Goal: Entertainment & Leisure: Consume media (video, audio)

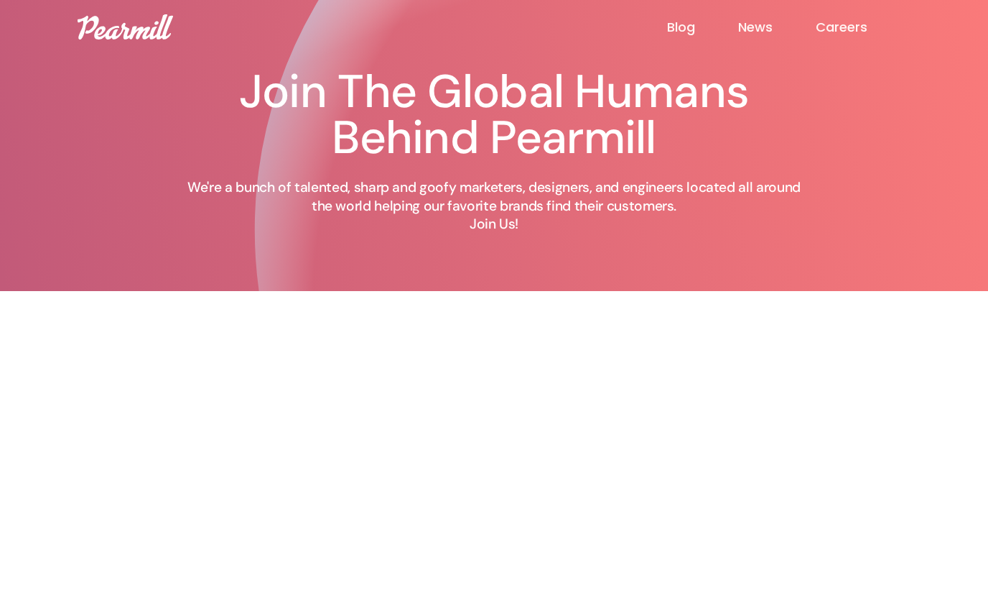
click at [686, 26] on link "Blog" at bounding box center [702, 27] width 71 height 17
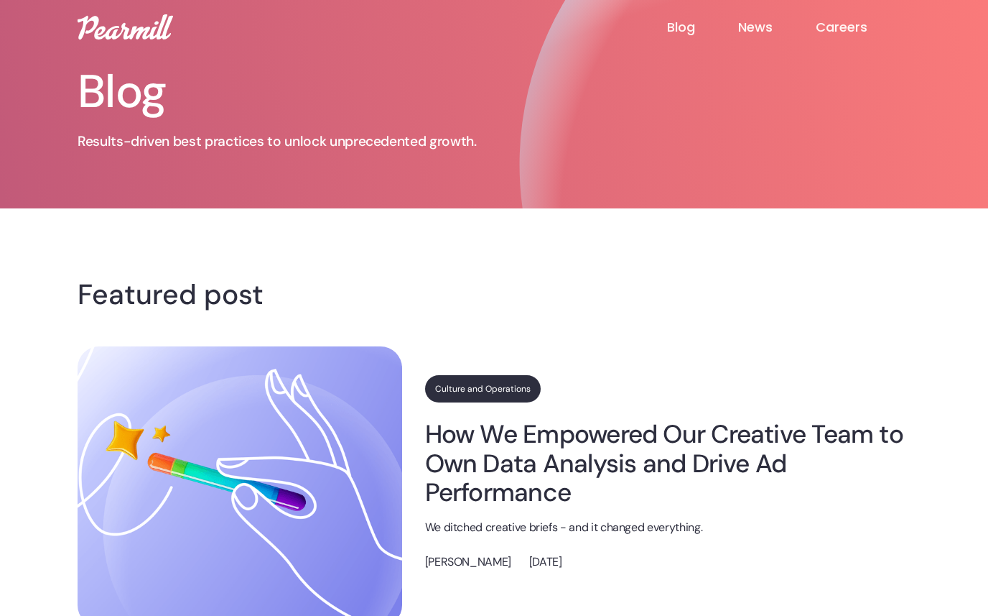
click at [140, 35] on img at bounding box center [126, 26] width 96 height 25
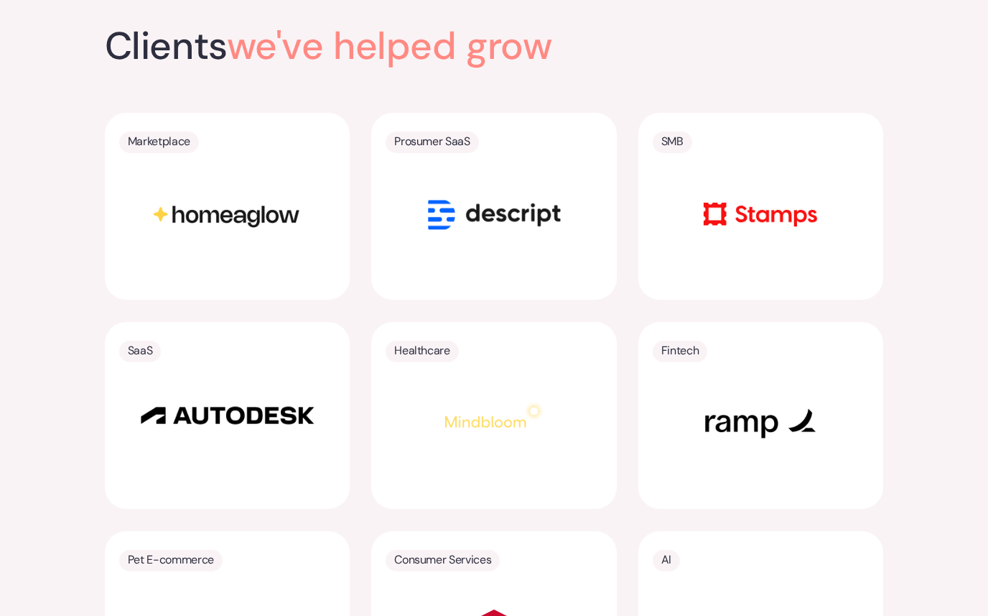
scroll to position [2768, 0]
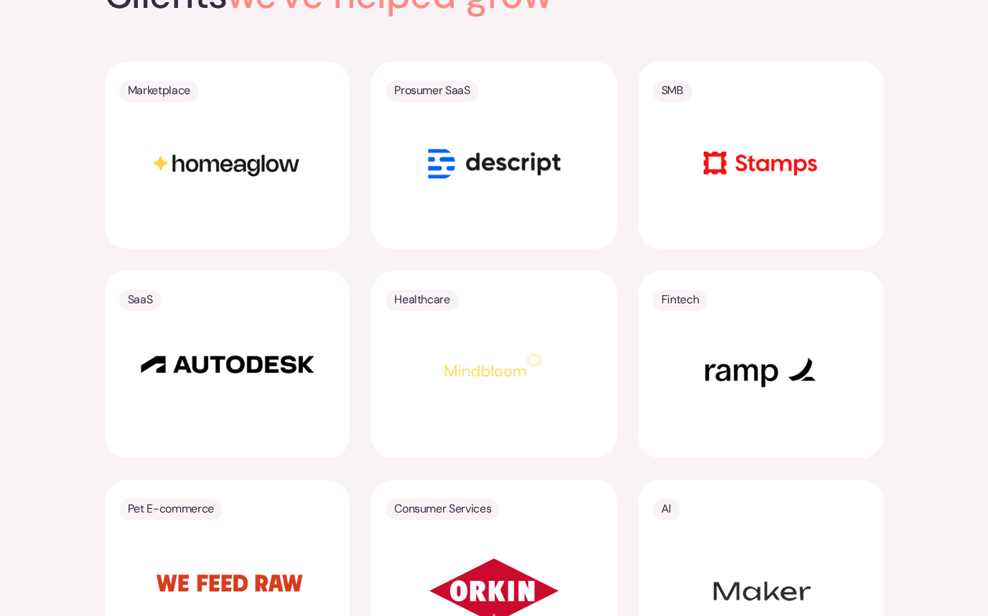
click at [509, 208] on img at bounding box center [494, 164] width 180 height 90
click at [436, 208] on img at bounding box center [494, 164] width 180 height 90
click at [434, 101] on p "Prosumer SaaS" at bounding box center [431, 90] width 75 height 20
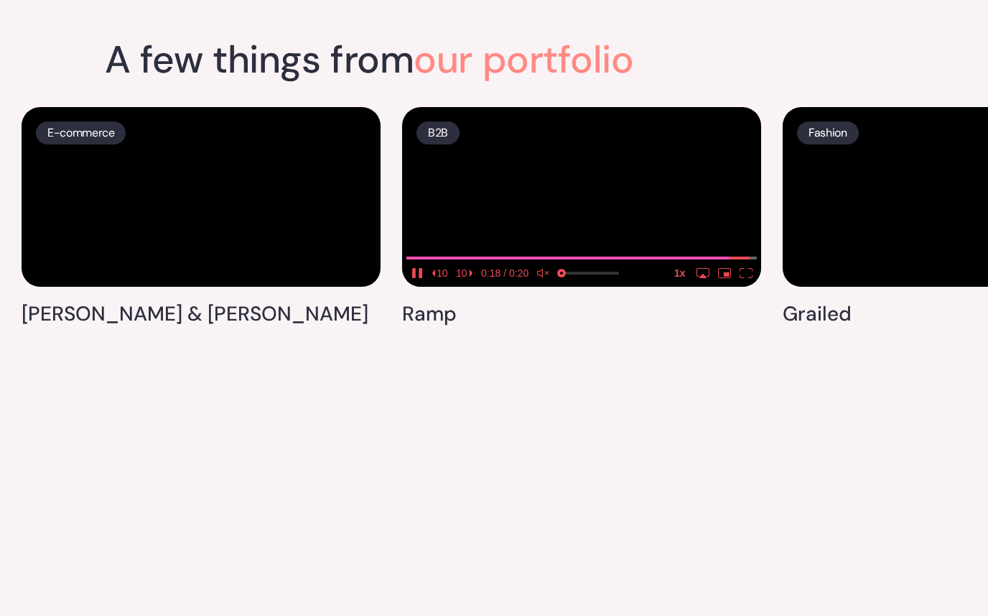
scroll to position [3507, 0]
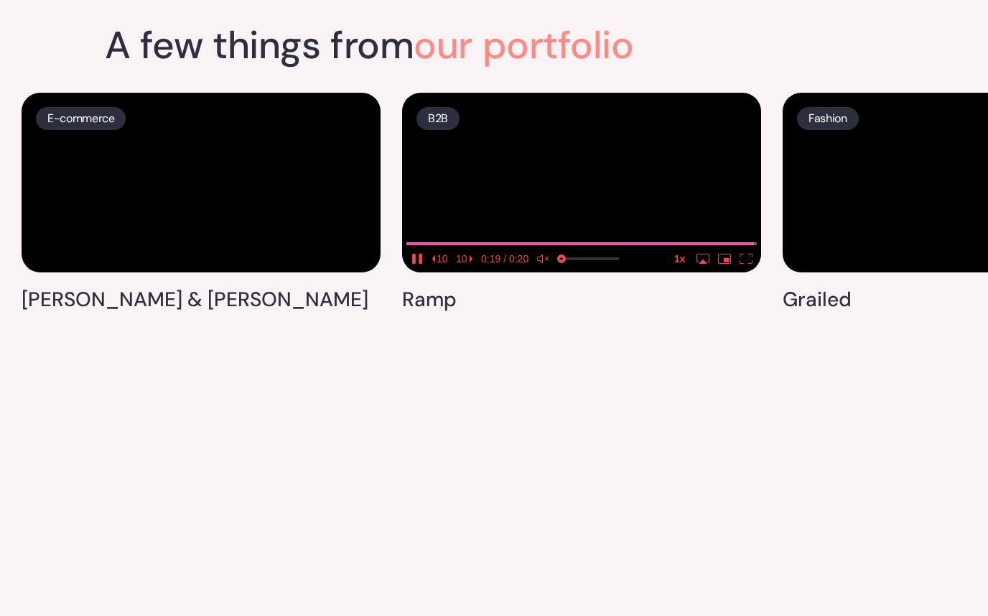
click at [520, 272] on video at bounding box center [581, 183] width 359 height 180
click at [414, 264] on icon "play" at bounding box center [414, 259] width 4 height 10
click at [542, 263] on icon "unmute" at bounding box center [540, 258] width 6 height 9
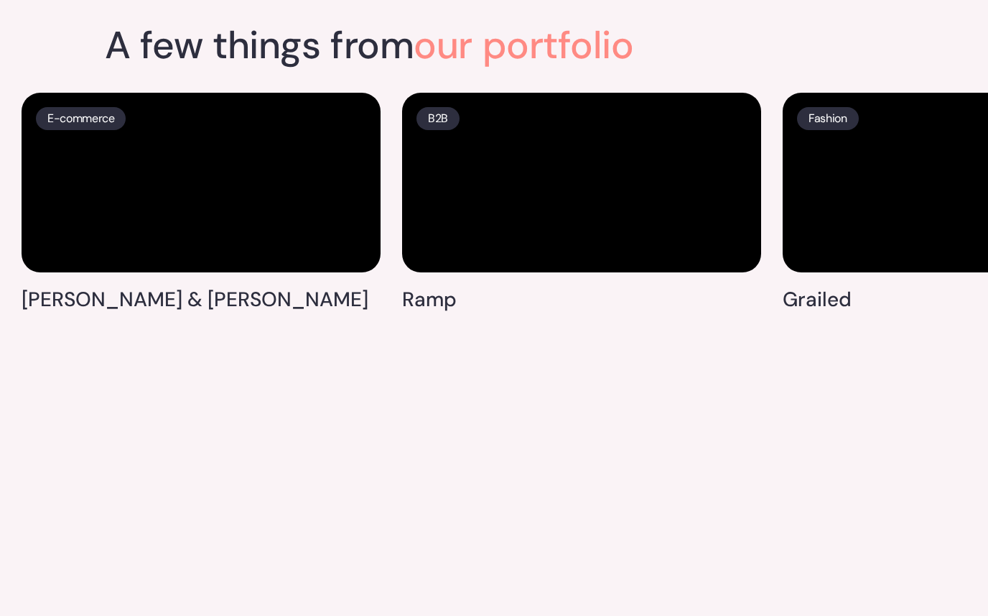
scroll to position [3501, 0]
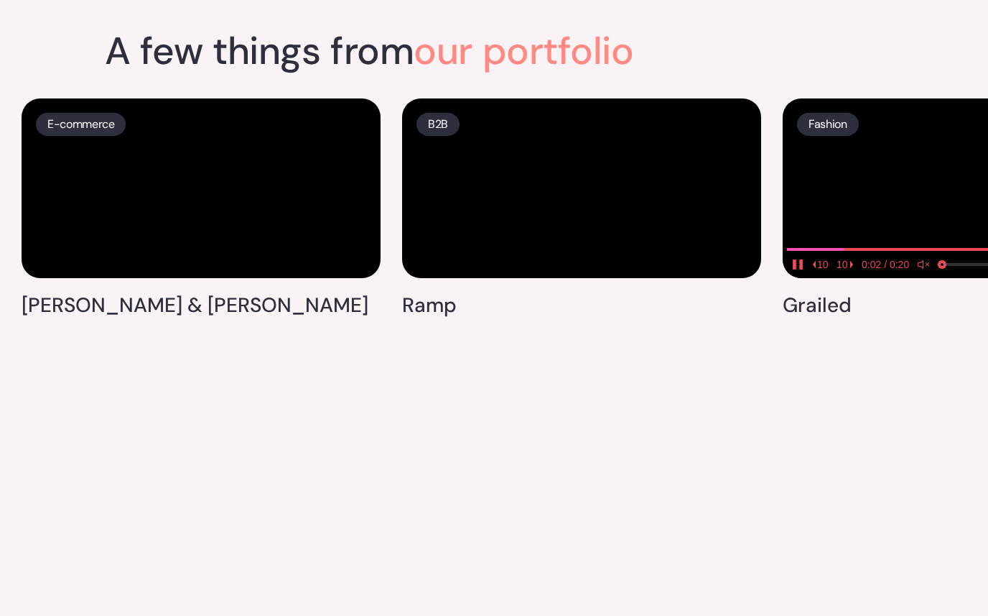
click at [925, 278] on video at bounding box center [962, 188] width 359 height 180
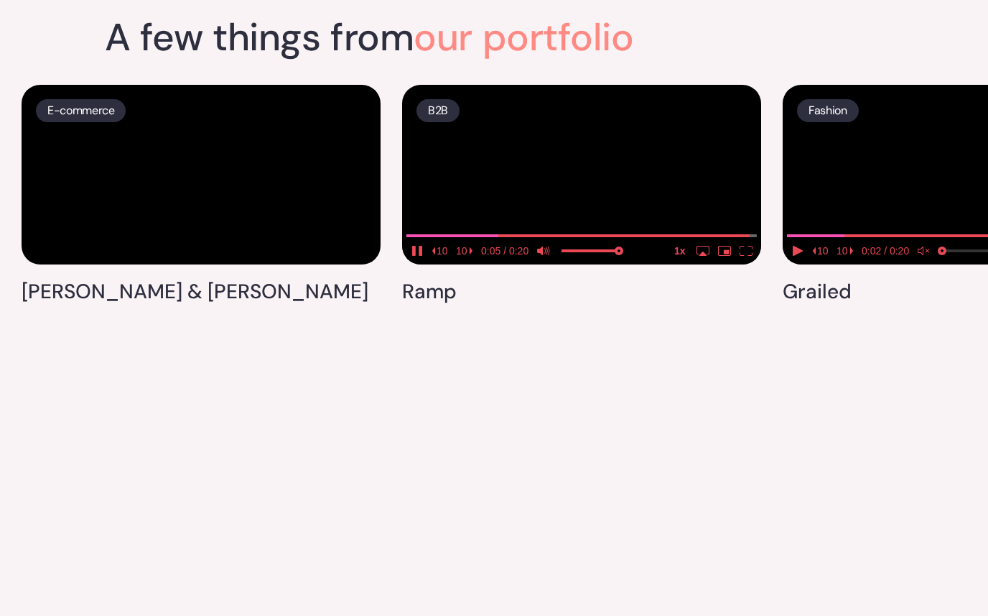
scroll to position [3577, 0]
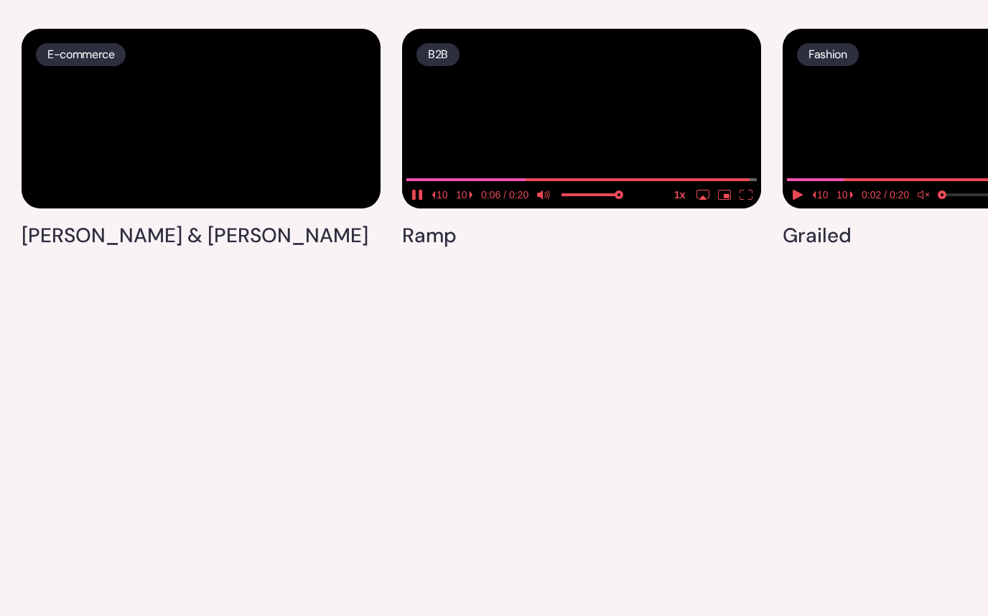
click at [413, 200] on icon "pause" at bounding box center [414, 195] width 4 height 10
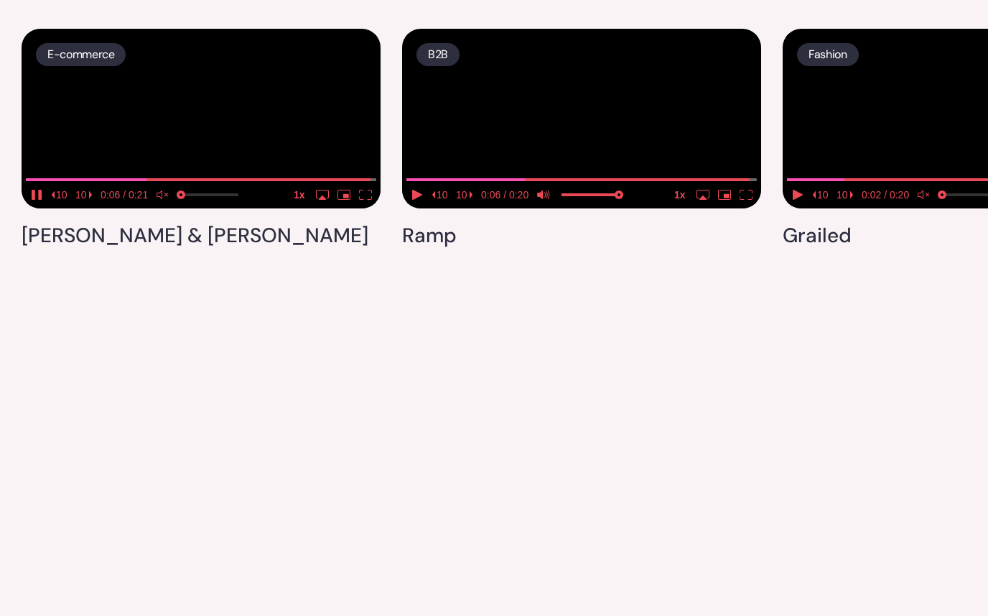
click at [161, 199] on icon "unmute" at bounding box center [160, 194] width 6 height 9
click at [36, 200] on icon "pause" at bounding box center [36, 195] width 13 height 10
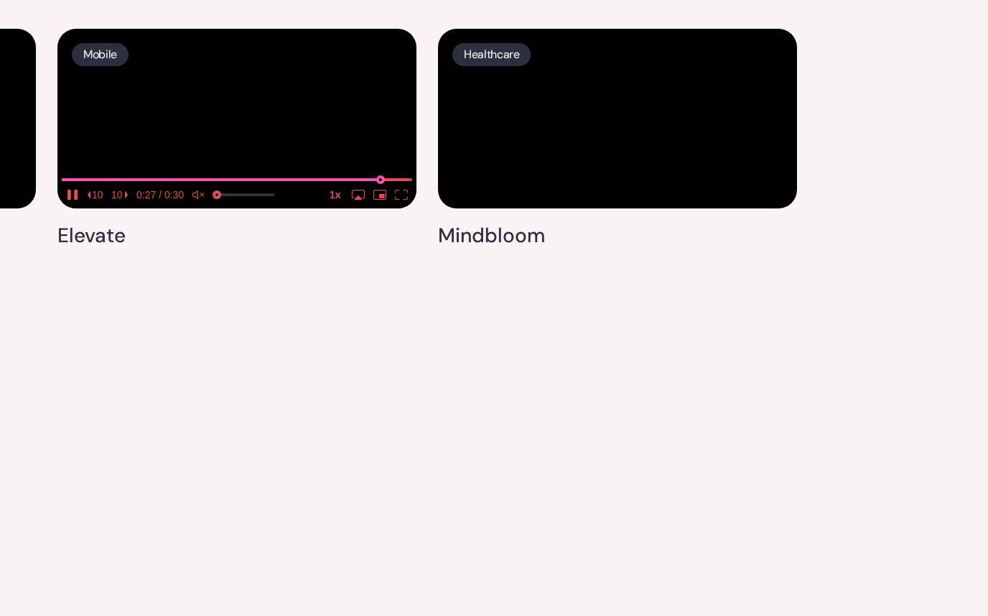
scroll to position [4286, 0]
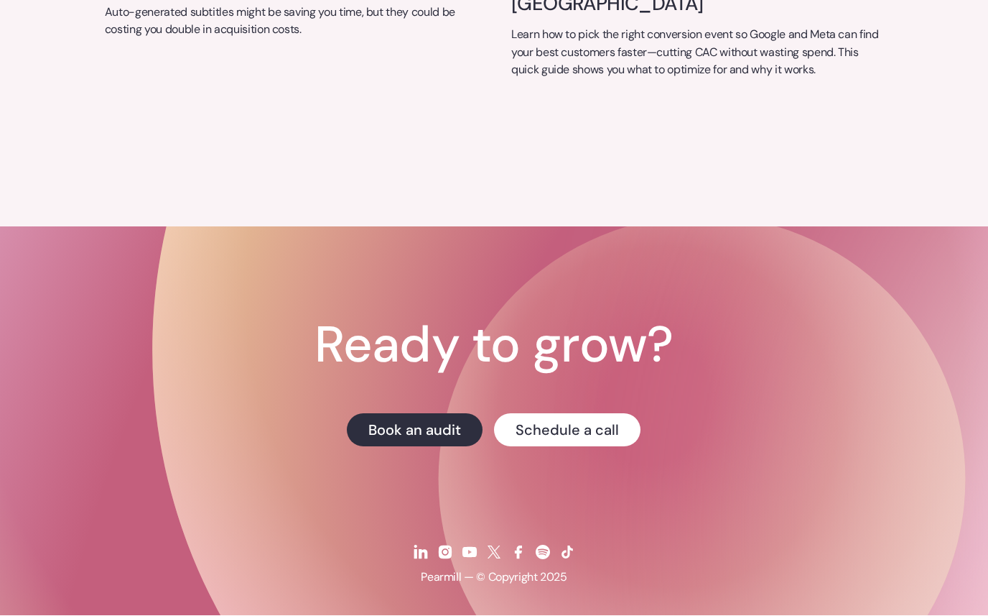
click at [445, 561] on img at bounding box center [445, 552] width 17 height 17
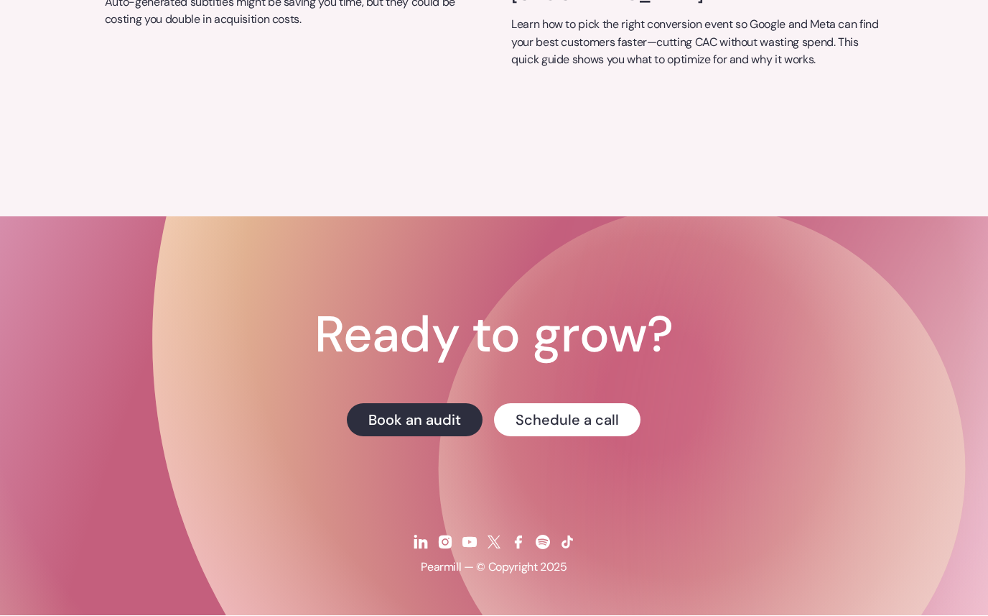
scroll to position [5954, 0]
